Goal: Task Accomplishment & Management: Use online tool/utility

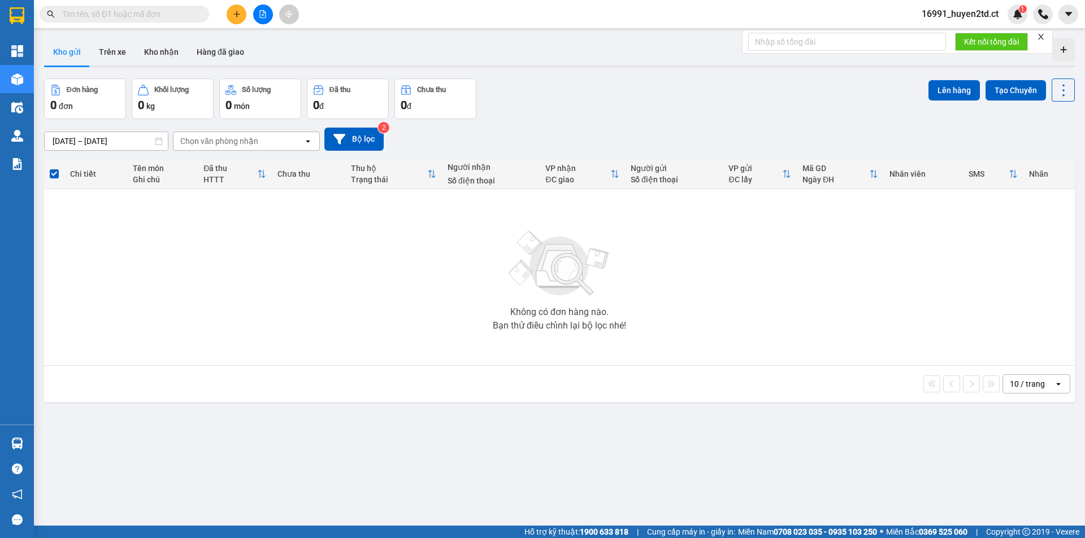
scroll to position [52, 0]
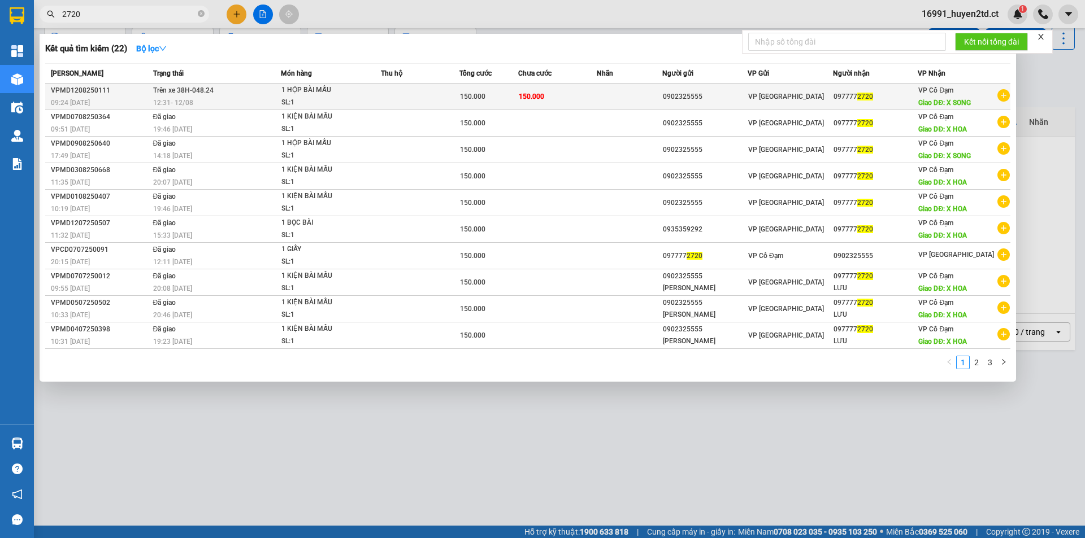
type input "2720"
click at [380, 97] on span "1 HỘP BÀI MẪU SL: 1" at bounding box center [330, 96] width 98 height 24
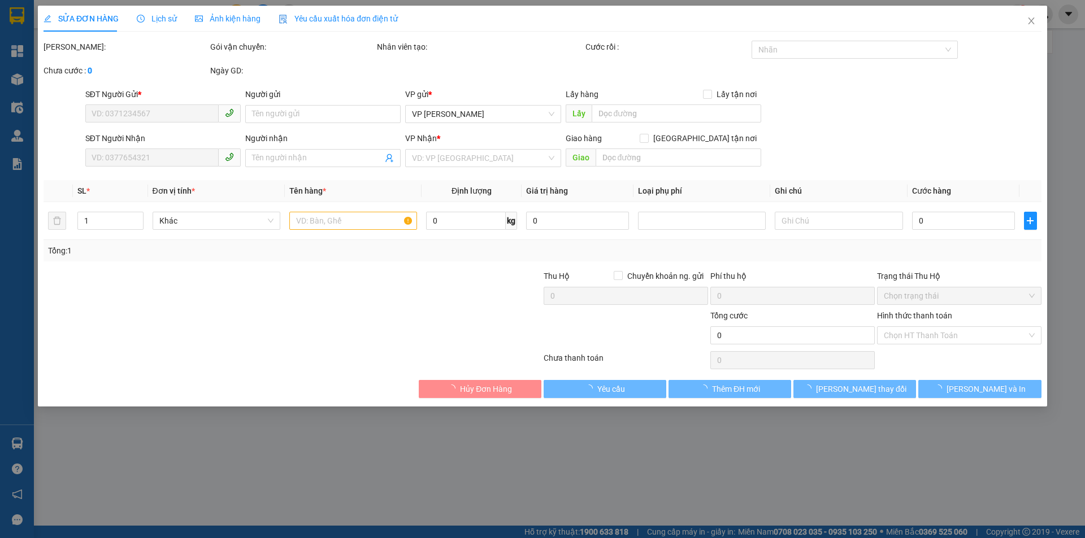
type input "0902325555"
type input "0977772720"
type input "X SONG"
type input "150.000"
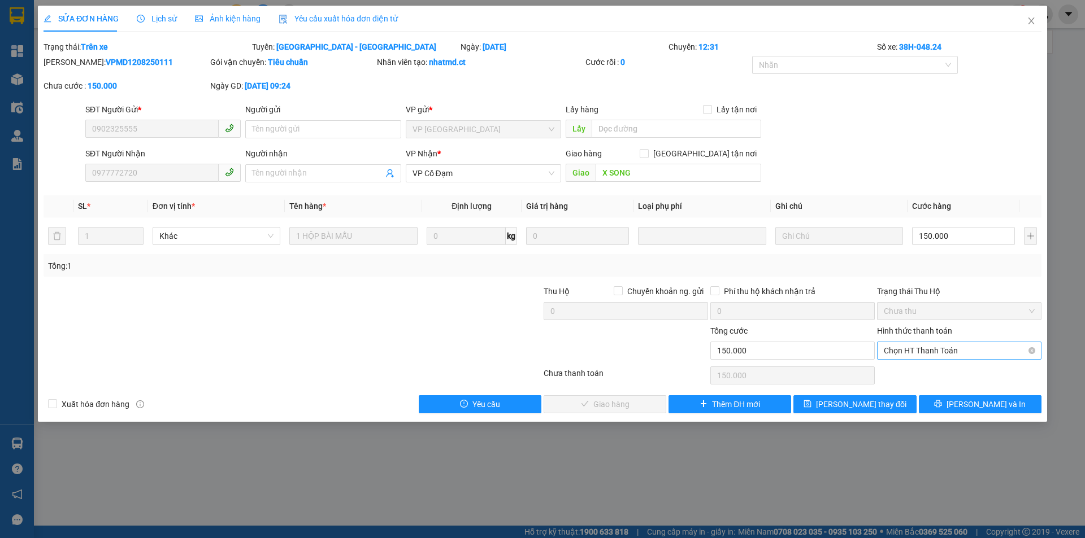
click at [978, 344] on span "Chọn HT Thanh Toán" at bounding box center [959, 350] width 151 height 17
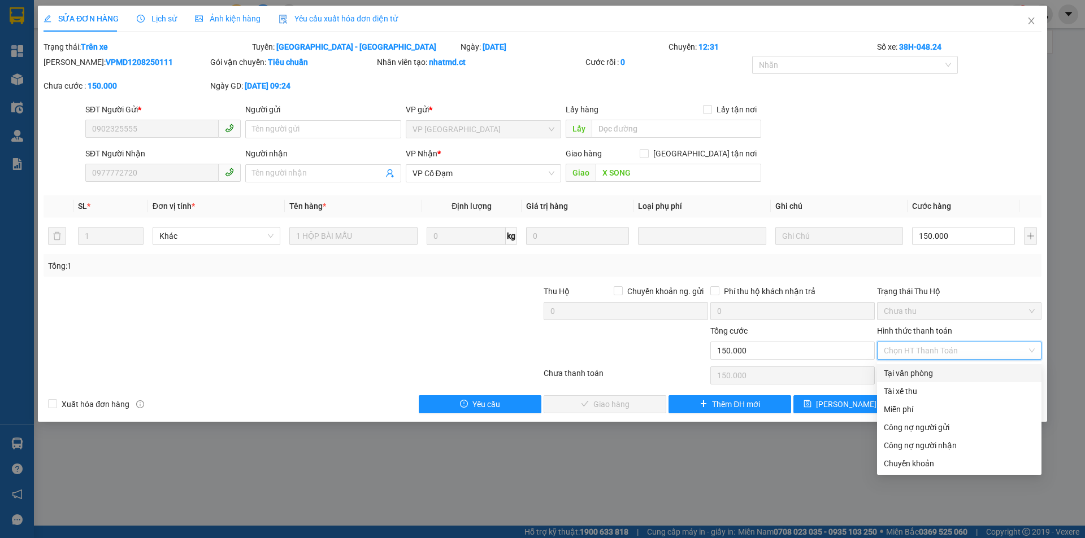
click at [972, 372] on div "Tại văn phòng" at bounding box center [959, 373] width 151 height 12
type input "0"
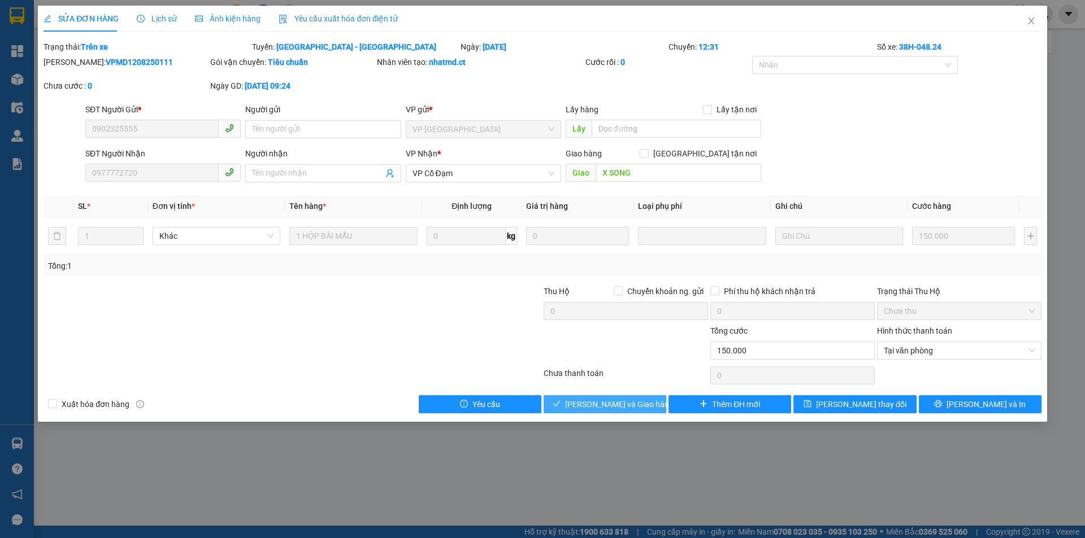
click at [598, 404] on span "[PERSON_NAME] và Giao hàng" at bounding box center [619, 404] width 108 height 12
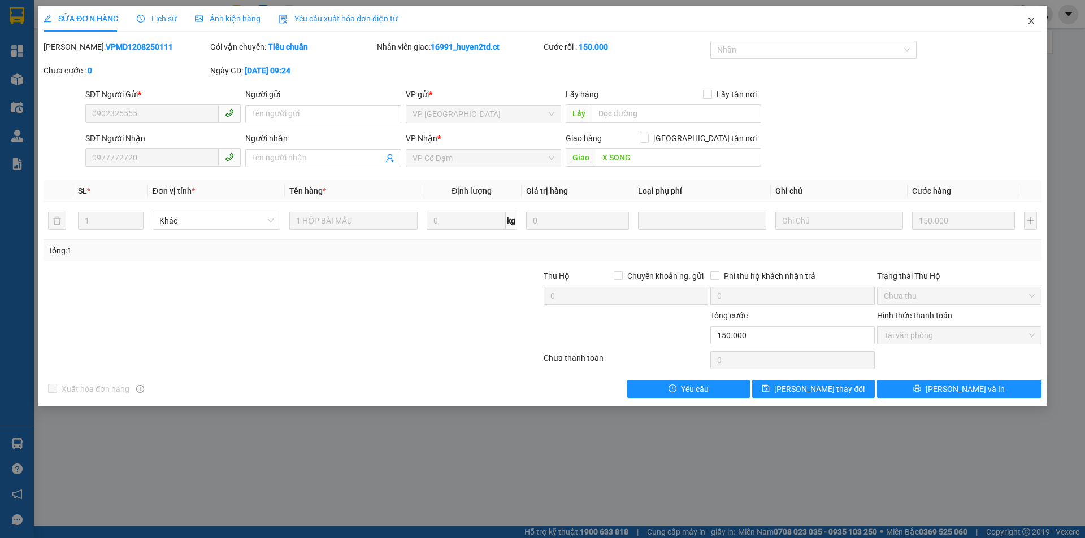
click at [1028, 19] on icon "close" at bounding box center [1030, 20] width 9 height 9
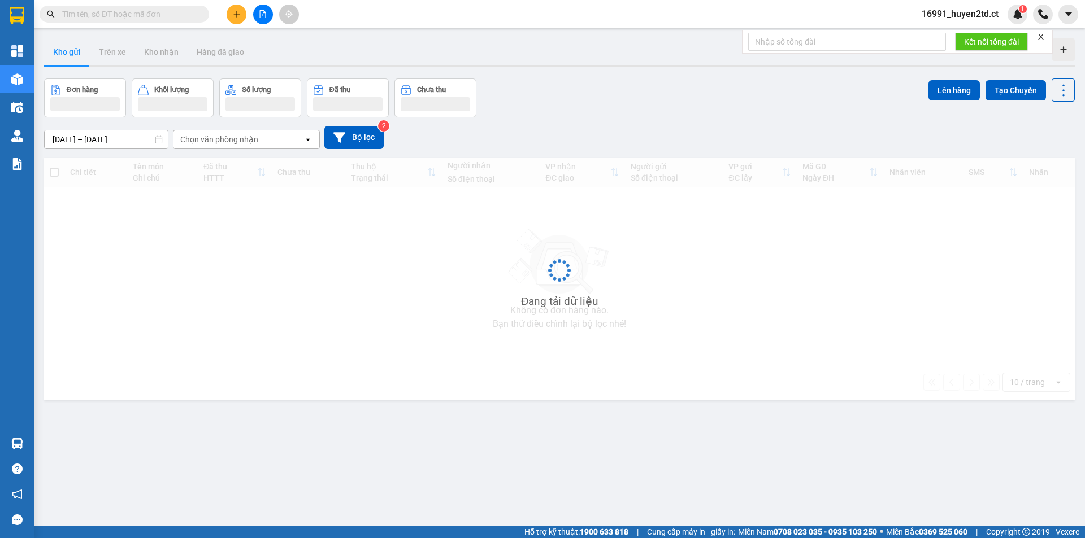
click at [173, 12] on input "text" at bounding box center [128, 14] width 133 height 12
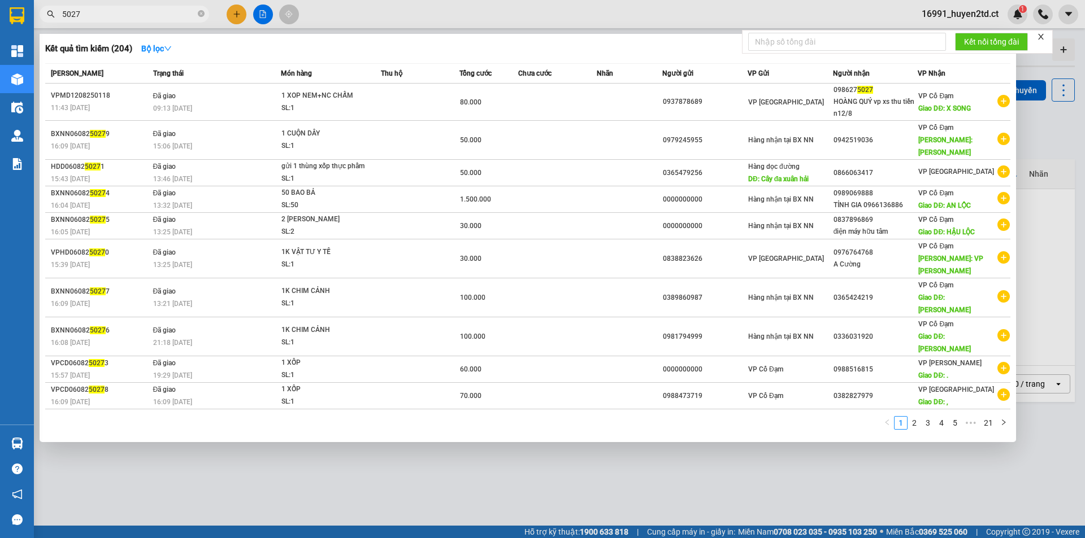
type input "5027"
